Goal: Check status

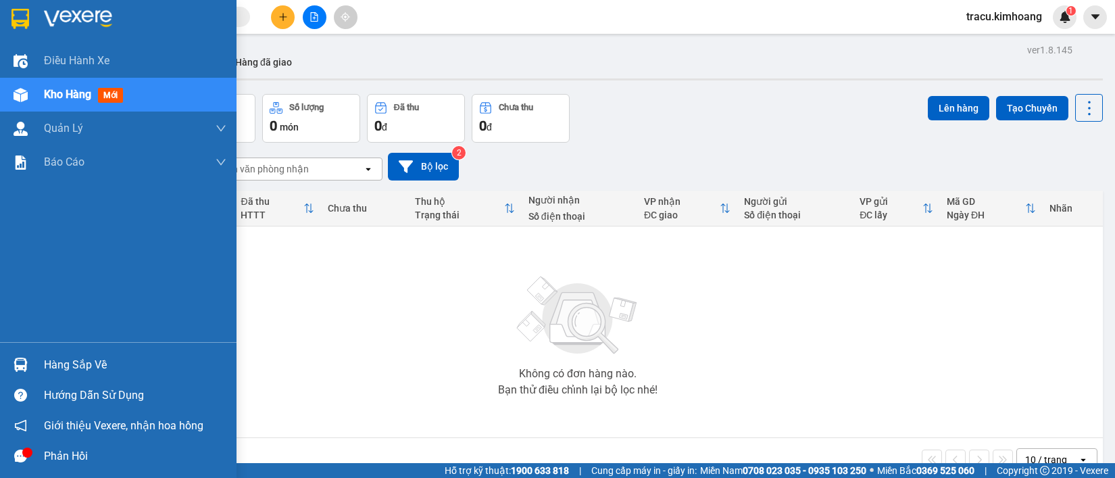
click at [85, 362] on div "Hàng sắp về" at bounding box center [135, 365] width 183 height 20
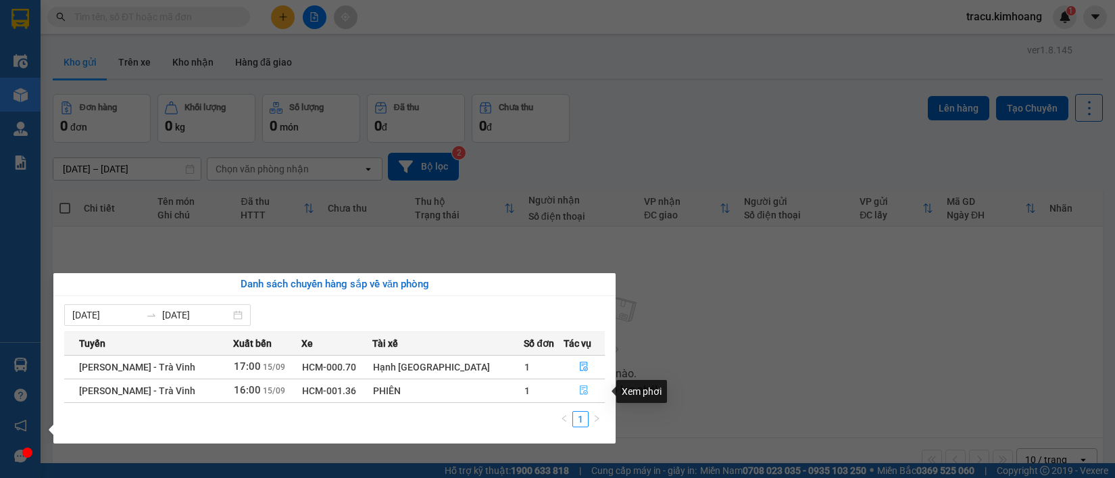
click at [579, 392] on icon "file-done" at bounding box center [583, 389] width 9 height 9
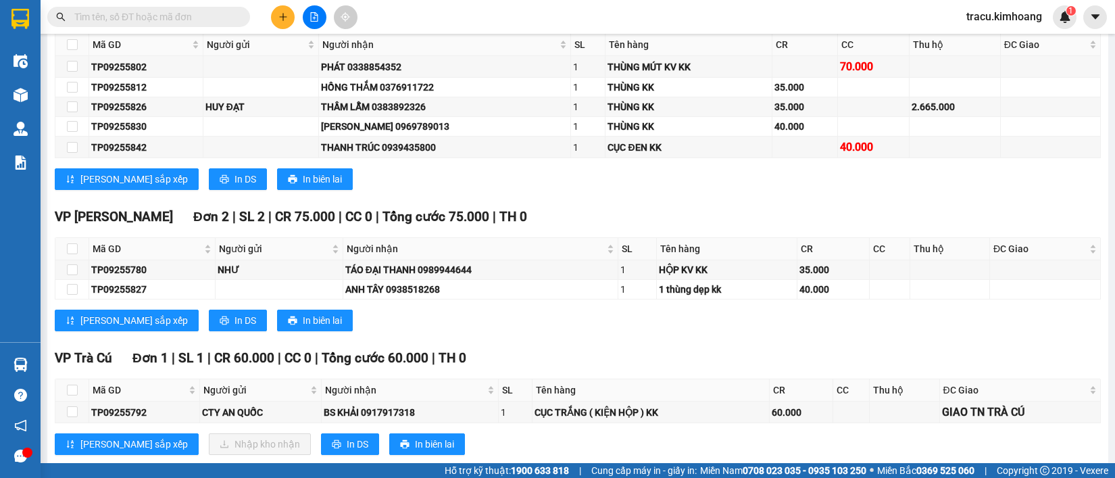
scroll to position [2252, 0]
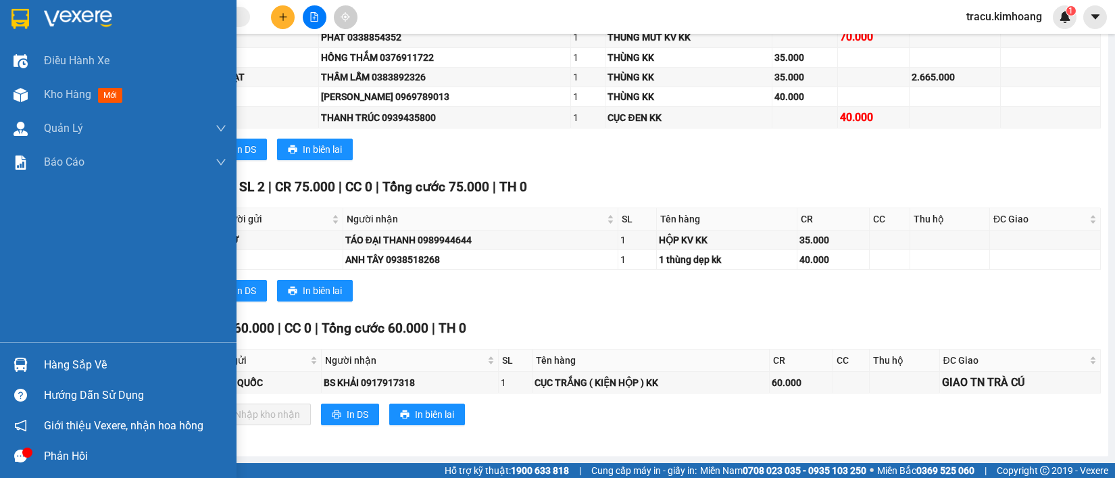
click at [76, 366] on div "Hàng sắp về" at bounding box center [135, 365] width 183 height 20
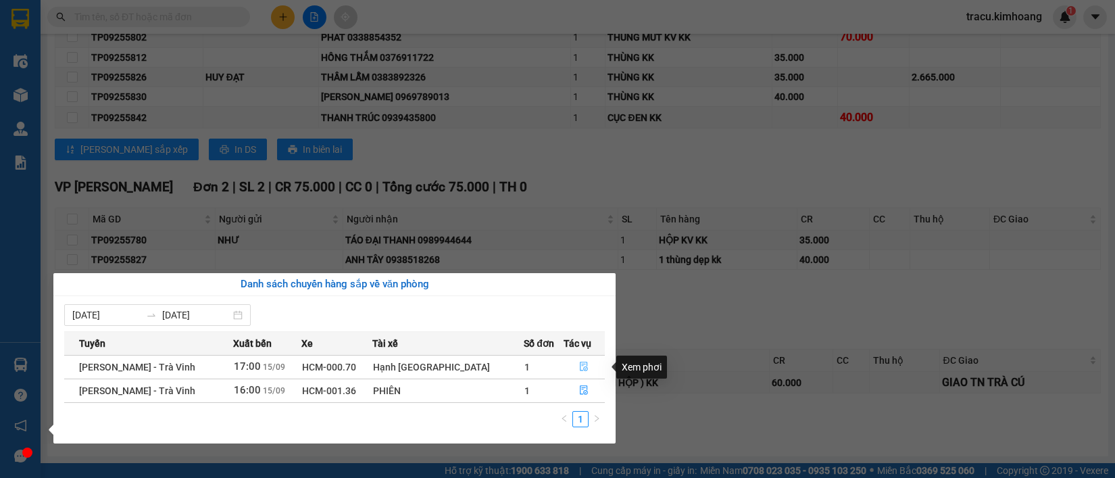
click at [581, 363] on icon "file-done" at bounding box center [585, 366] width 8 height 9
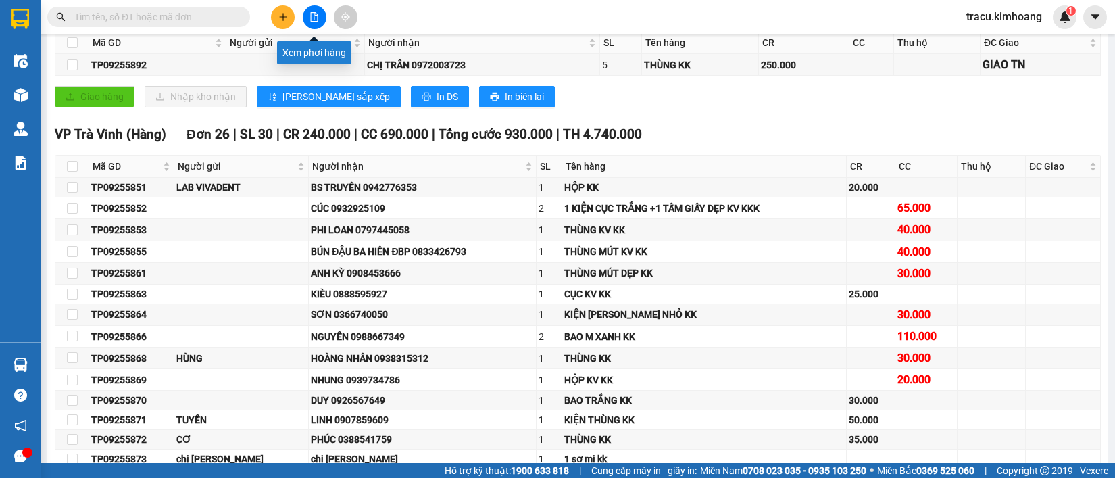
scroll to position [71, 0]
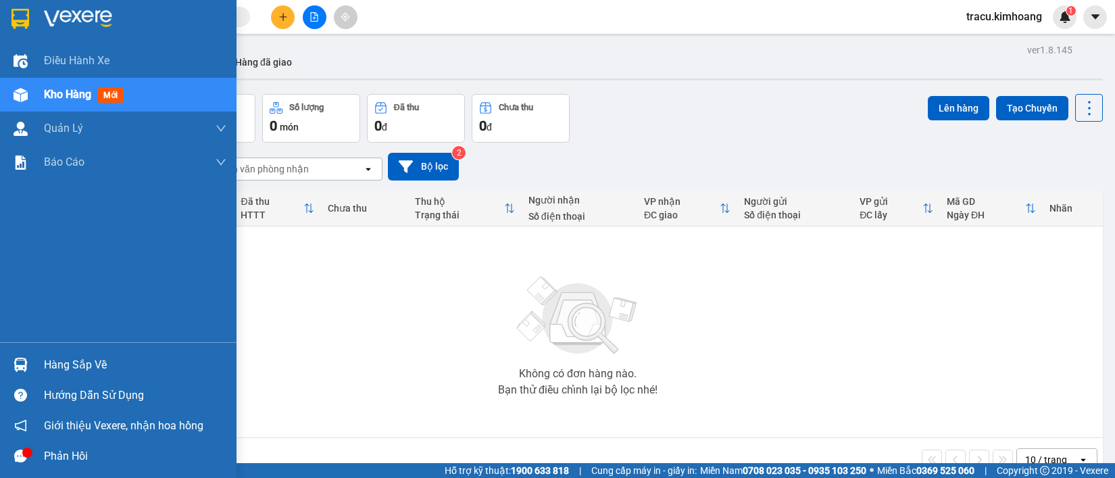
click at [72, 364] on div "Hàng sắp về" at bounding box center [135, 365] width 183 height 20
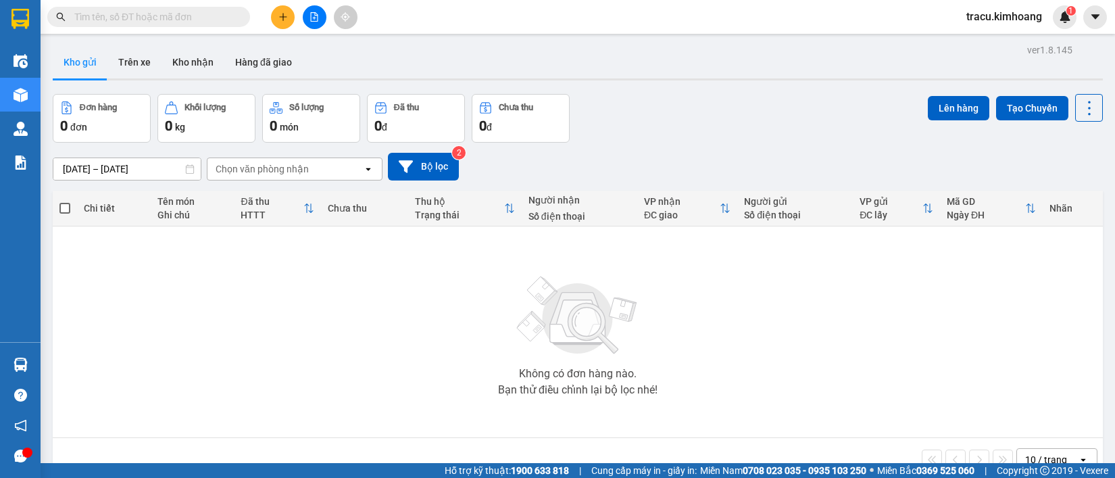
click at [118, 249] on section "Kết quả tìm kiếm ( 0 ) Bộ lọc No Data tracu.kimhoang 1 Điều hành xe Kho hàng mớ…" at bounding box center [557, 239] width 1115 height 478
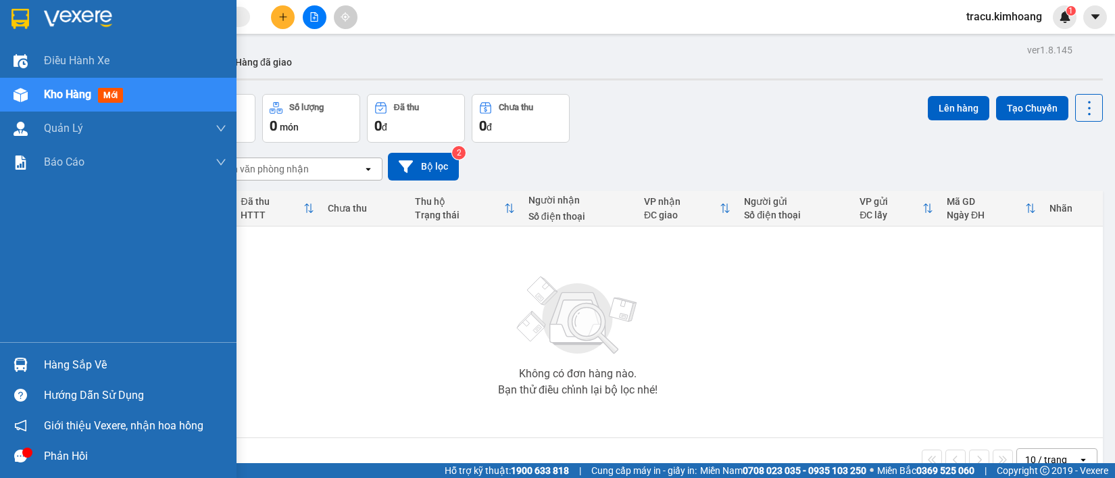
click at [113, 362] on div "Hàng sắp về" at bounding box center [135, 365] width 183 height 20
click at [18, 261] on div "Điều hành xe Kho hàng mới Quản Lý Quản lý chuyến Quản lý khách hàng mới Báo cáo…" at bounding box center [118, 239] width 237 height 478
